Goal: Navigation & Orientation: Find specific page/section

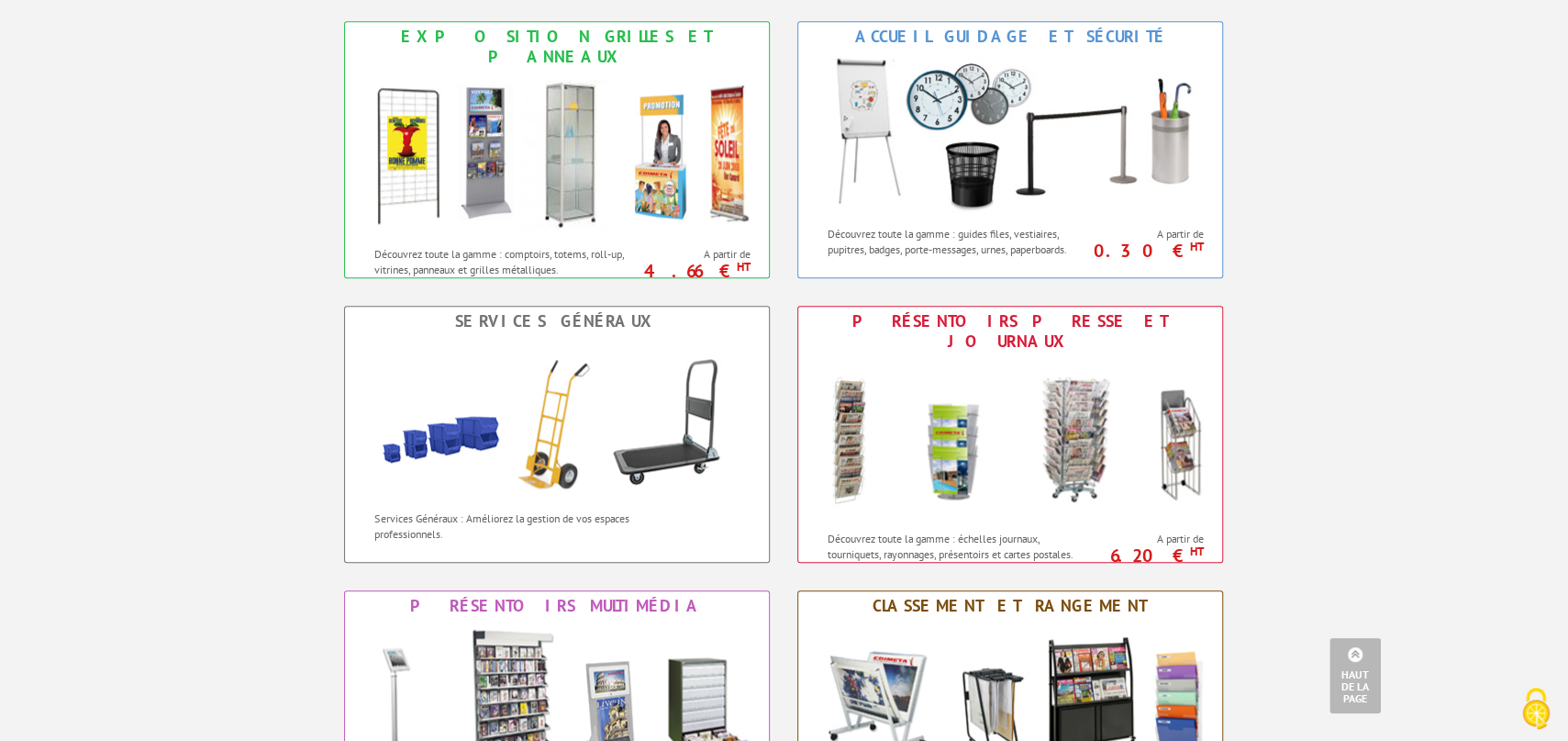
scroll to position [1212, 0]
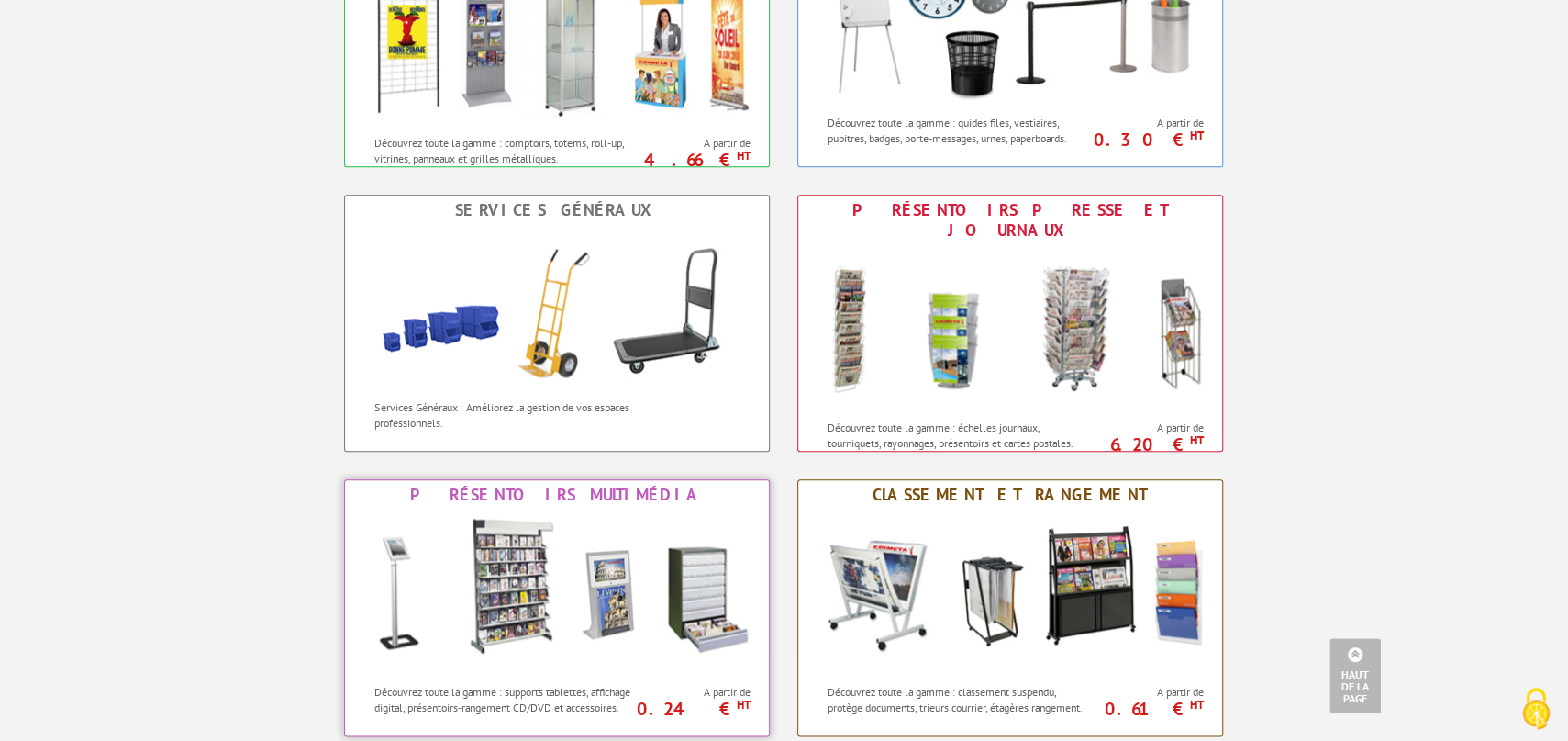
click at [611, 614] on img at bounding box center [557, 591] width 404 height 165
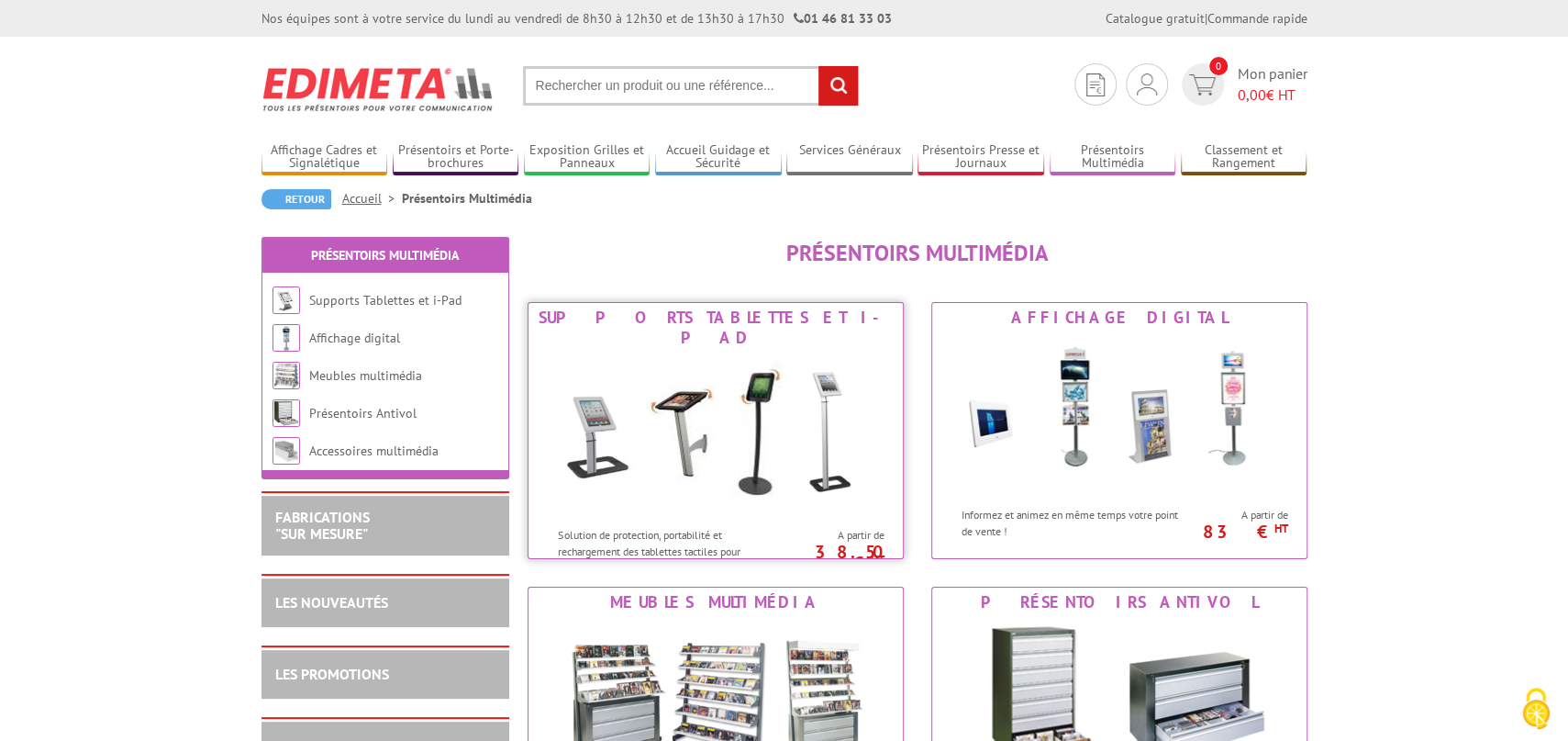
click at [748, 412] on img at bounding box center [715, 434] width 340 height 165
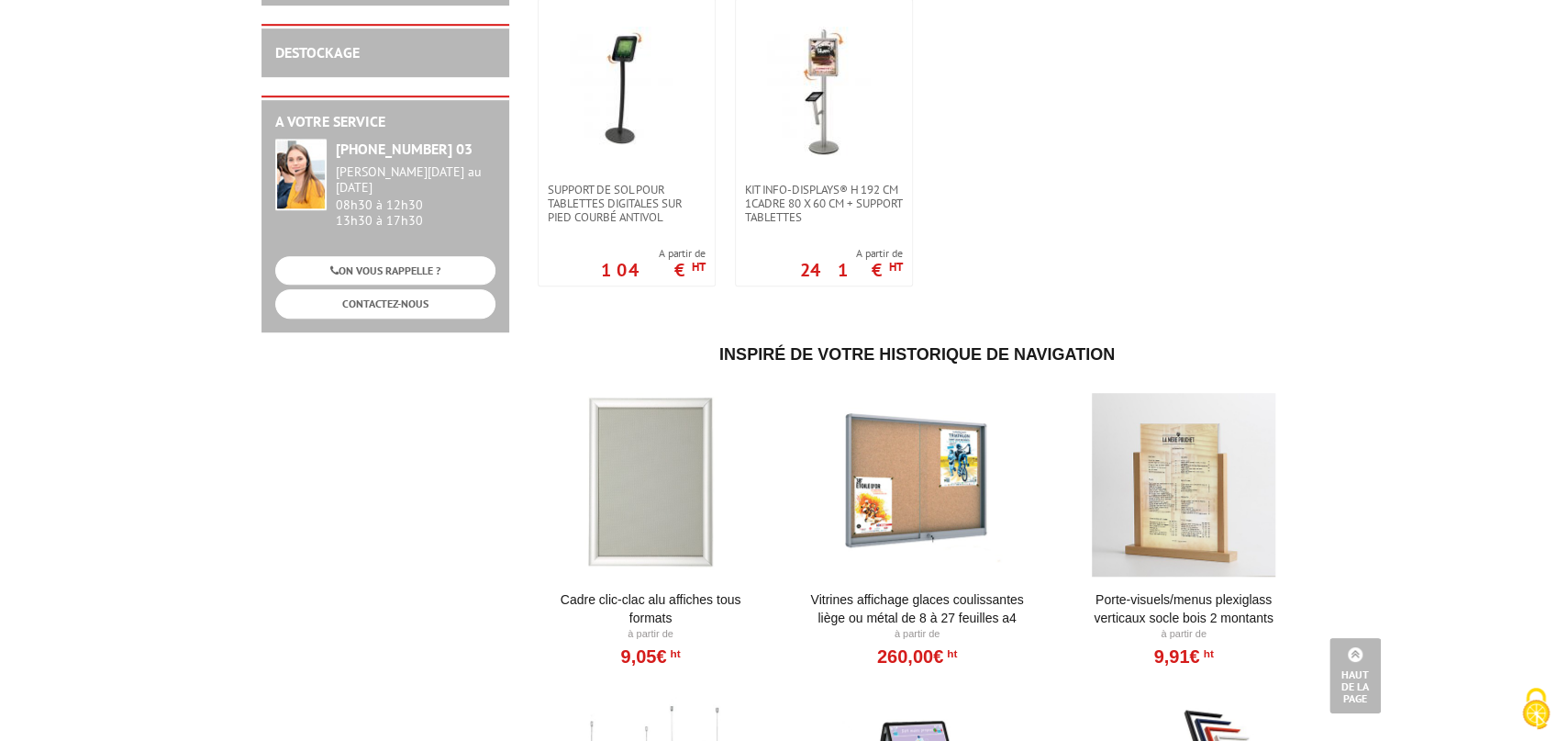
scroll to position [1010, 0]
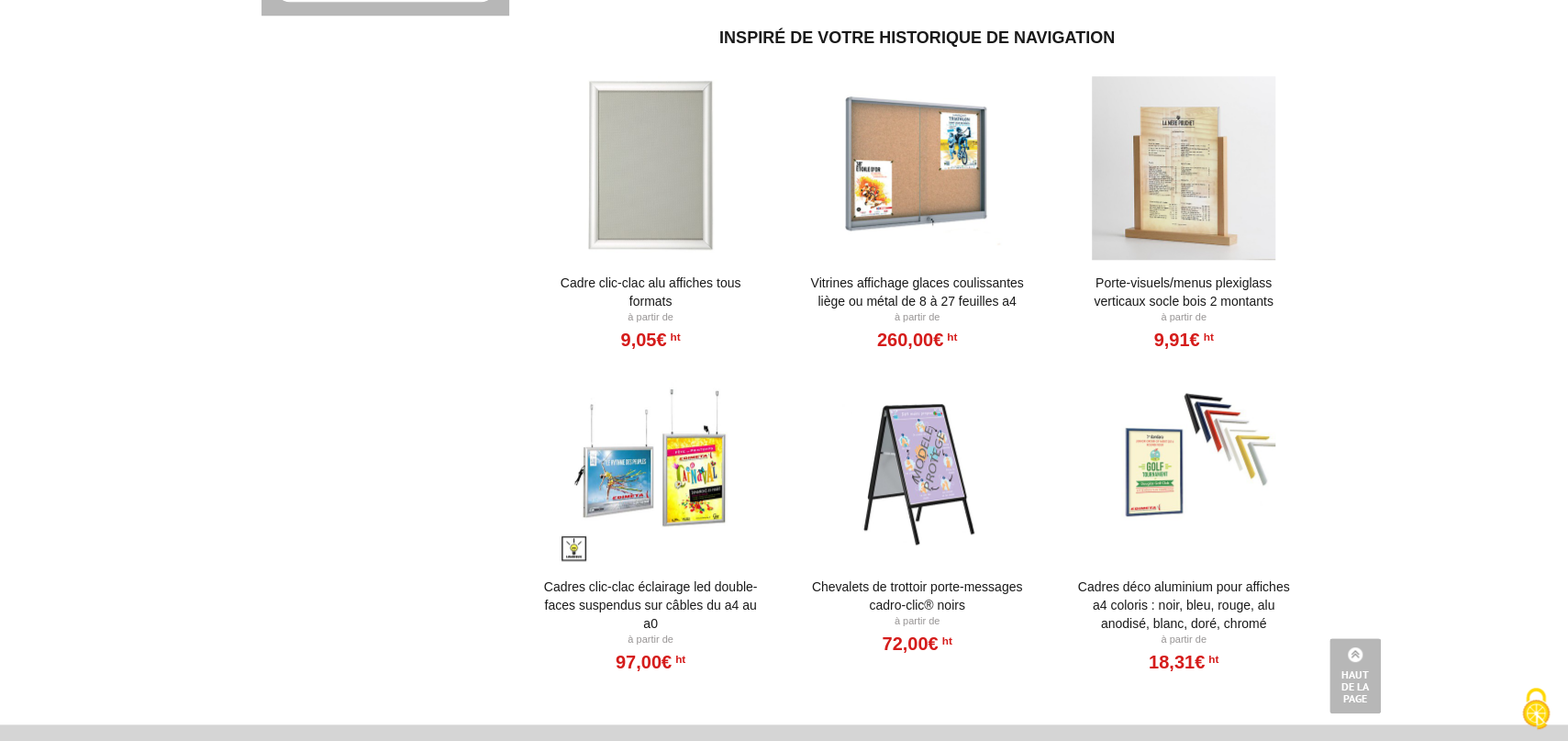
click at [937, 460] on div at bounding box center [917, 471] width 227 height 184
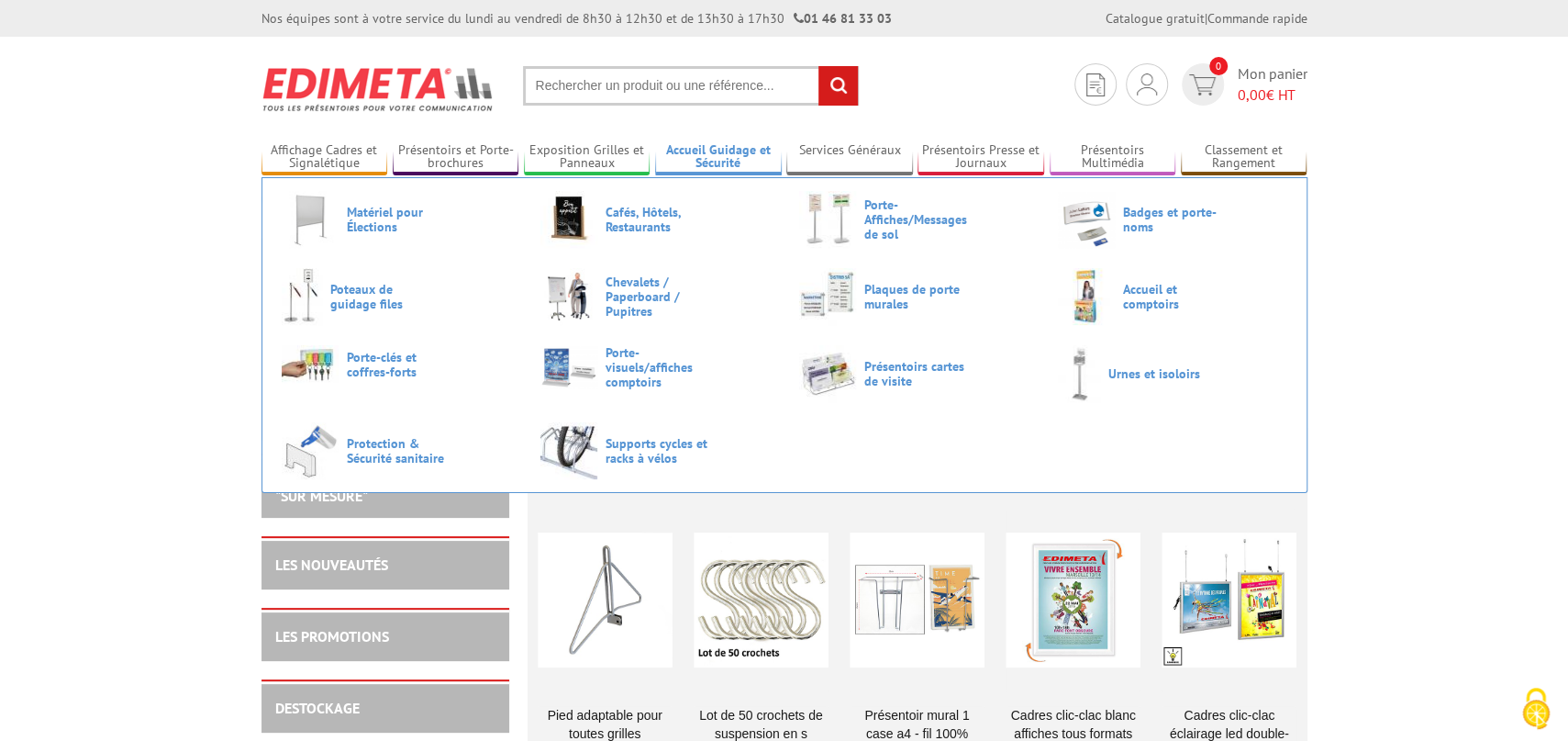
click at [703, 155] on link "Accueil Guidage et Sécurité" at bounding box center [718, 157] width 127 height 30
